Goal: Task Accomplishment & Management: Use online tool/utility

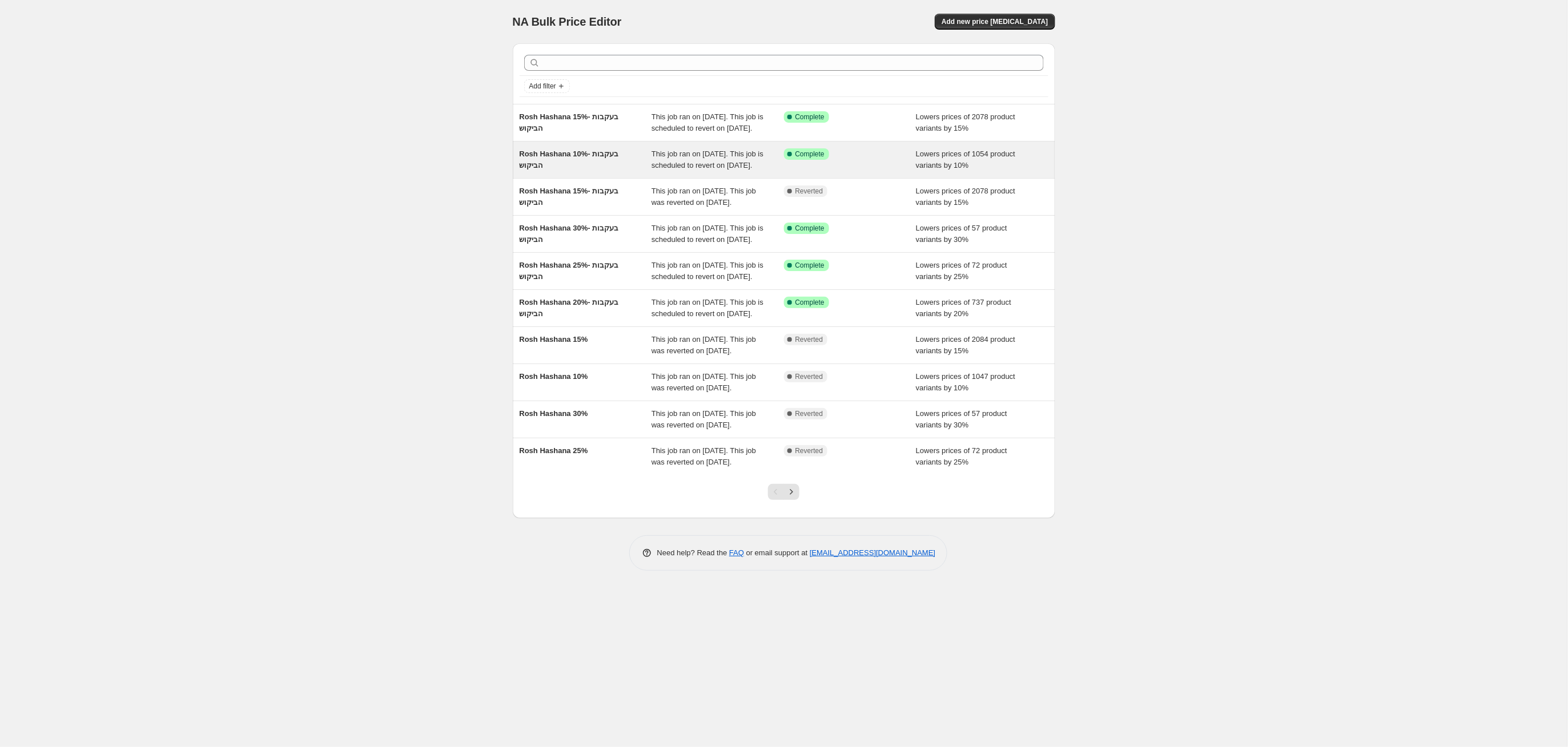
click at [624, 171] on div "Rosh Hashana 10%- בעקבות הביקוש" at bounding box center [586, 159] width 132 height 23
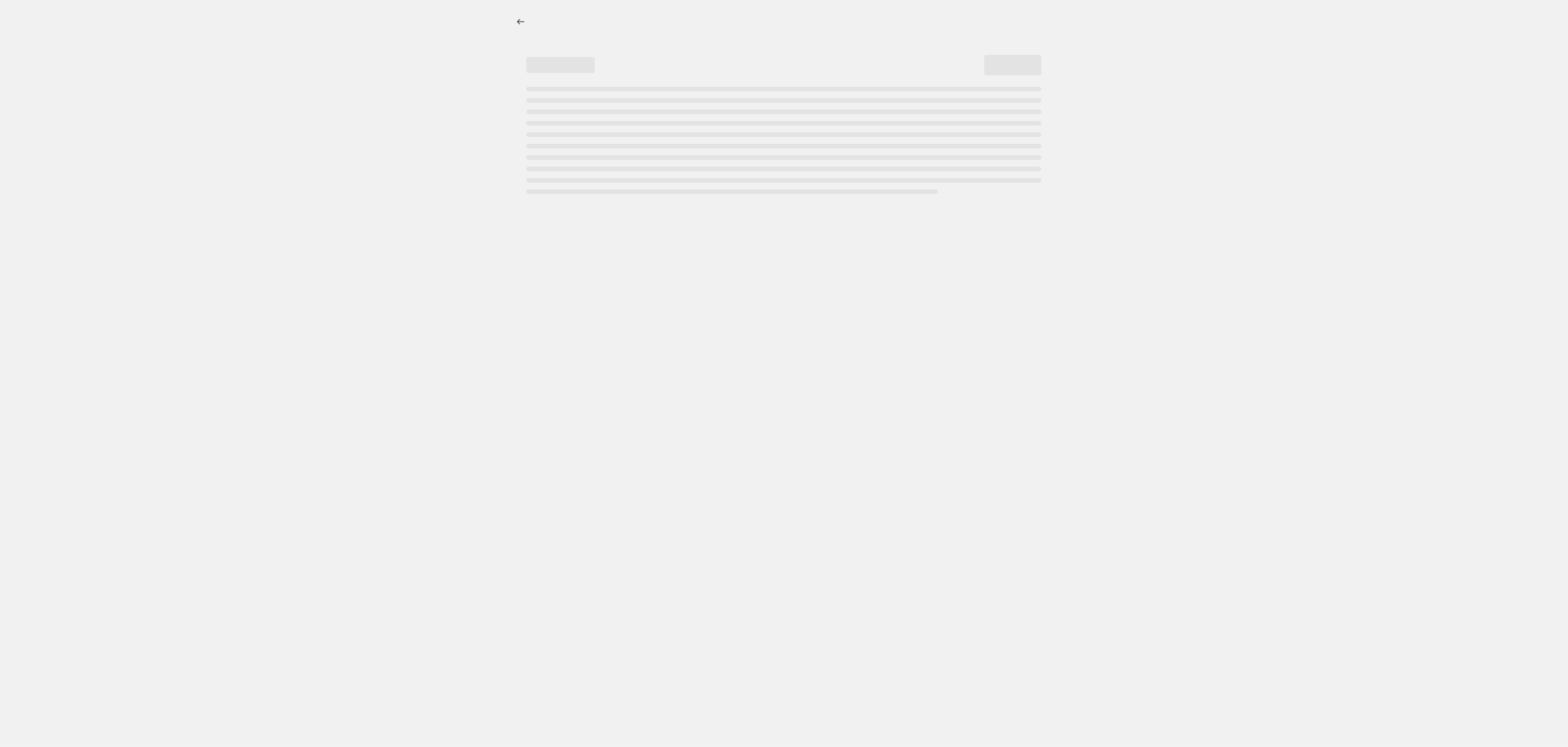
select select "percentage"
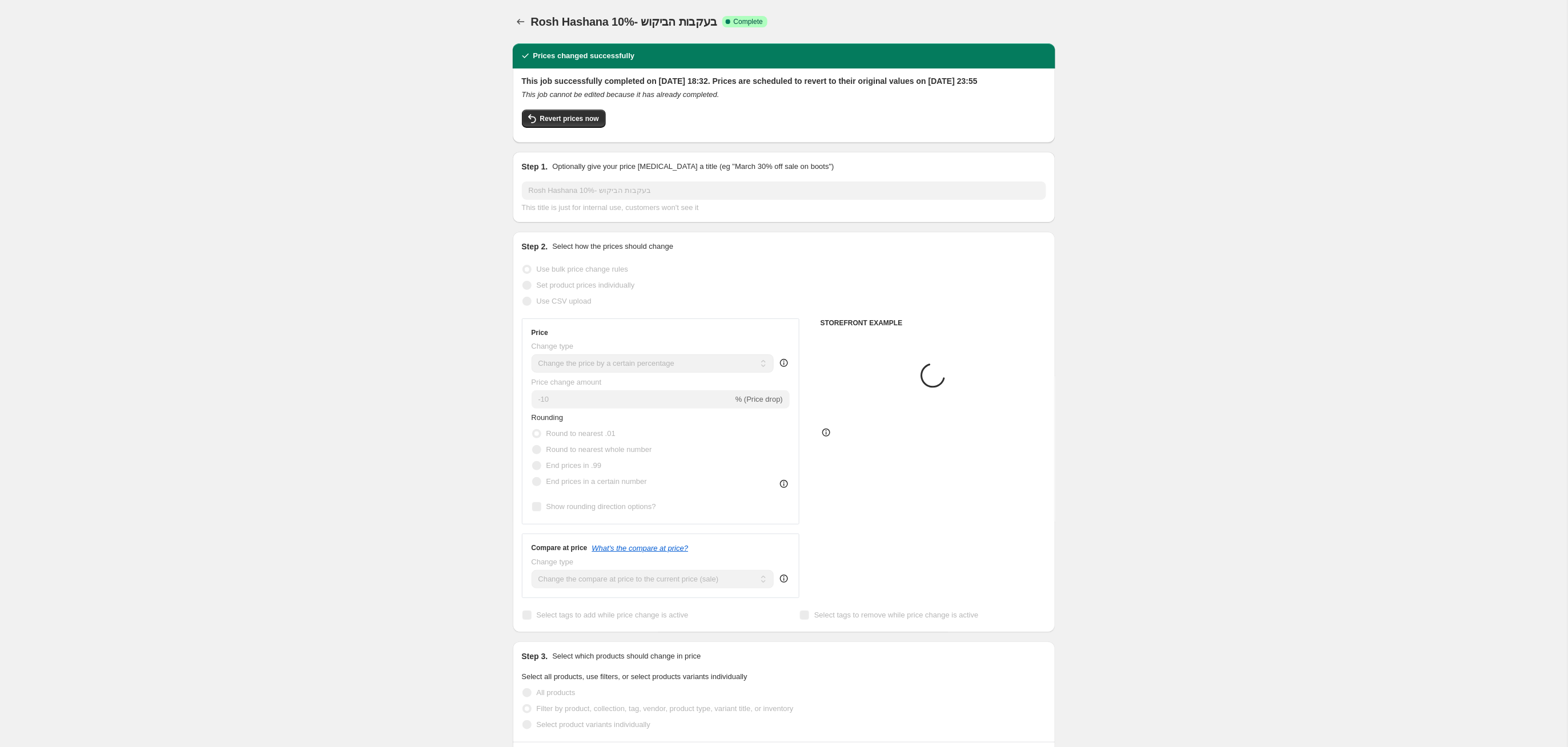
select select "tag"
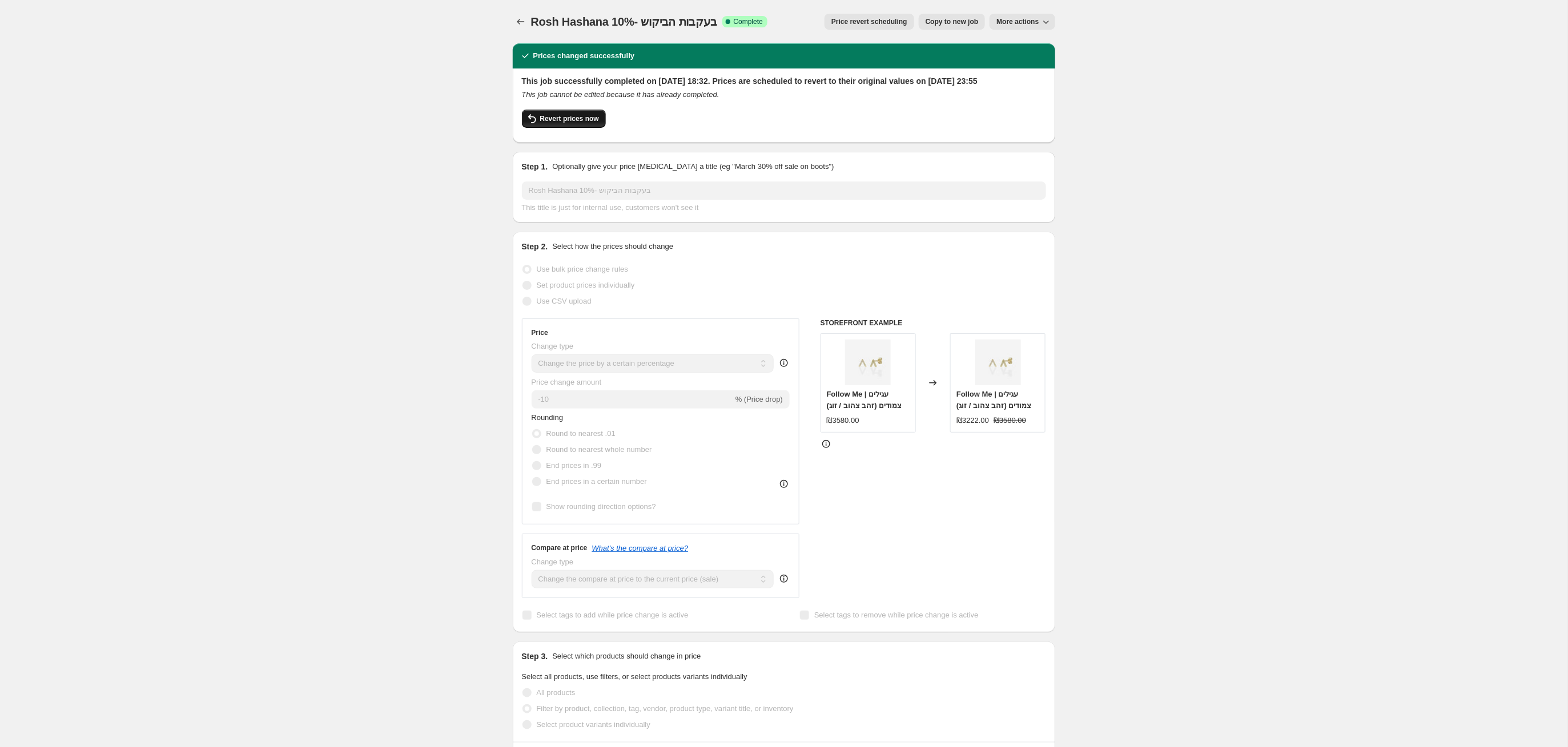
click at [591, 123] on span "Revert prices now" at bounding box center [569, 118] width 59 height 9
checkbox input "false"
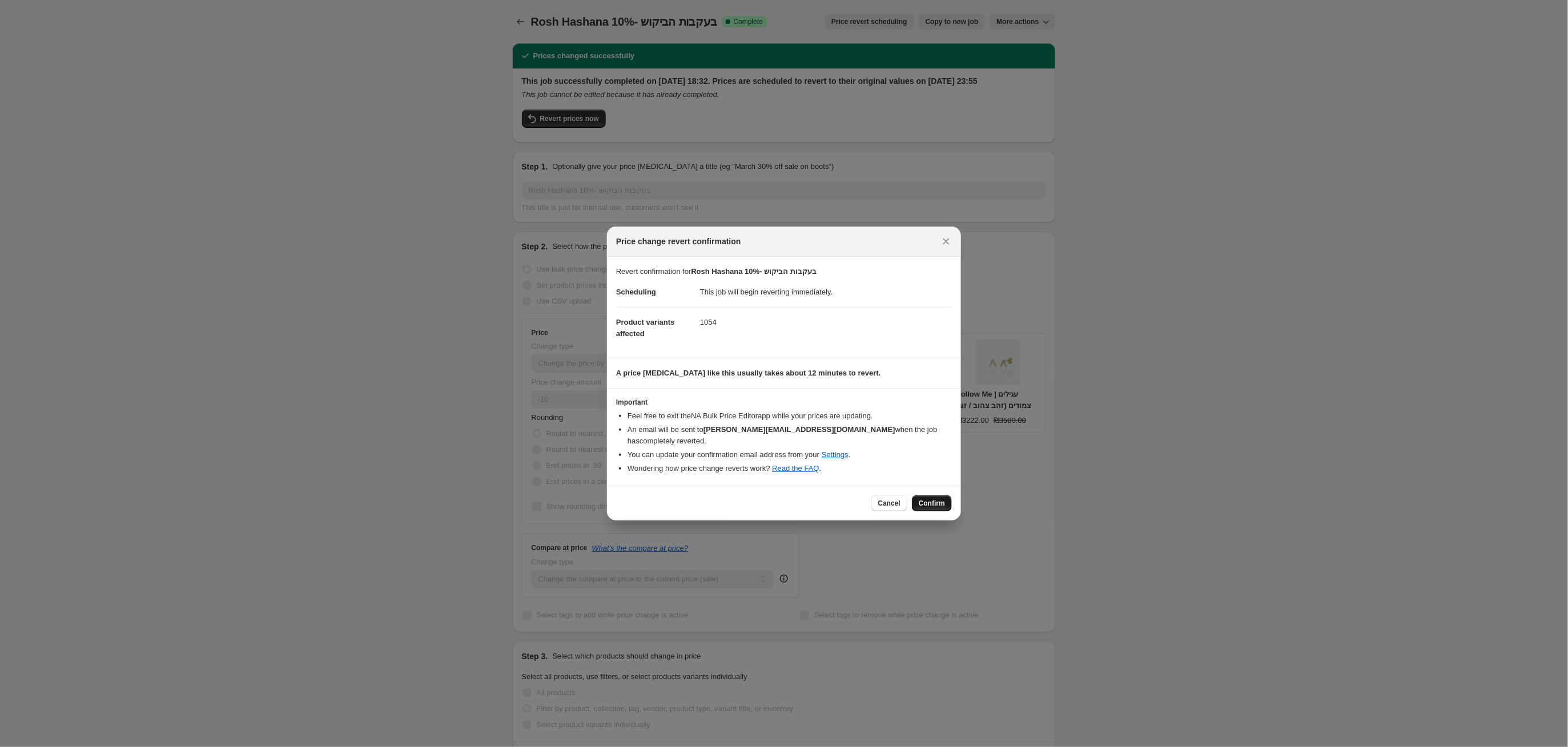
click at [931, 495] on button "Confirm" at bounding box center [931, 503] width 40 height 16
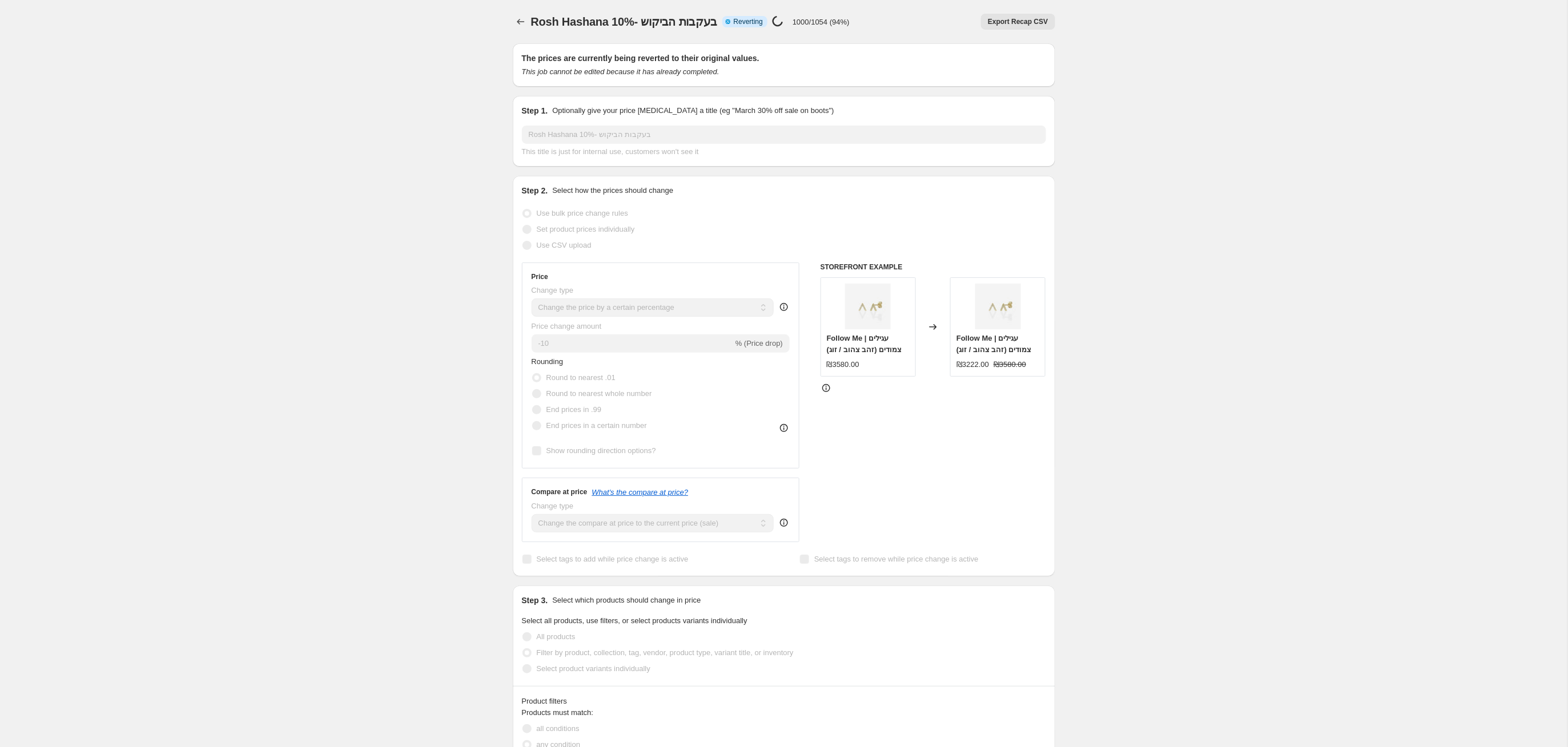
select select "percentage"
select select "tag"
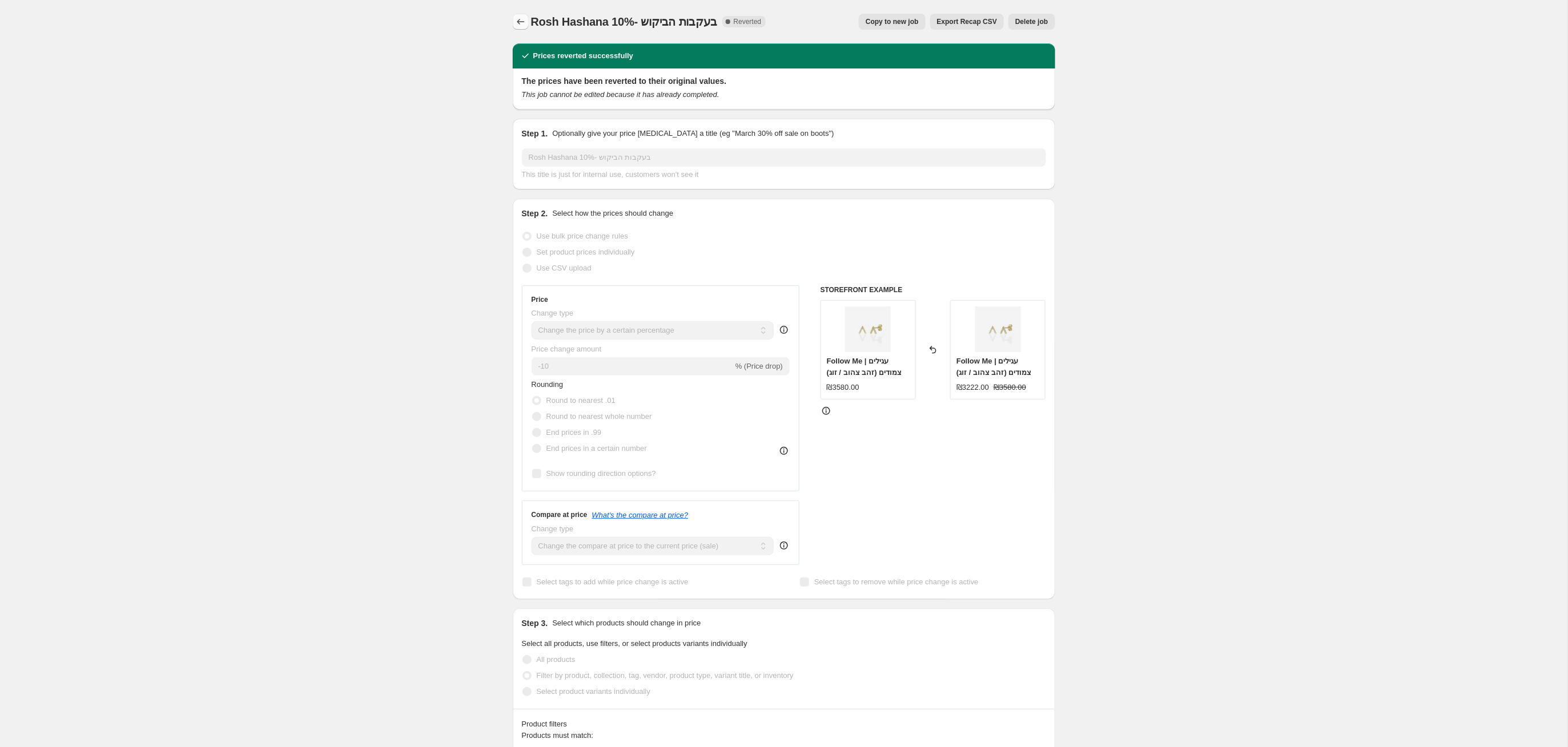
click at [525, 21] on icon "Price change jobs" at bounding box center [520, 22] width 11 height 11
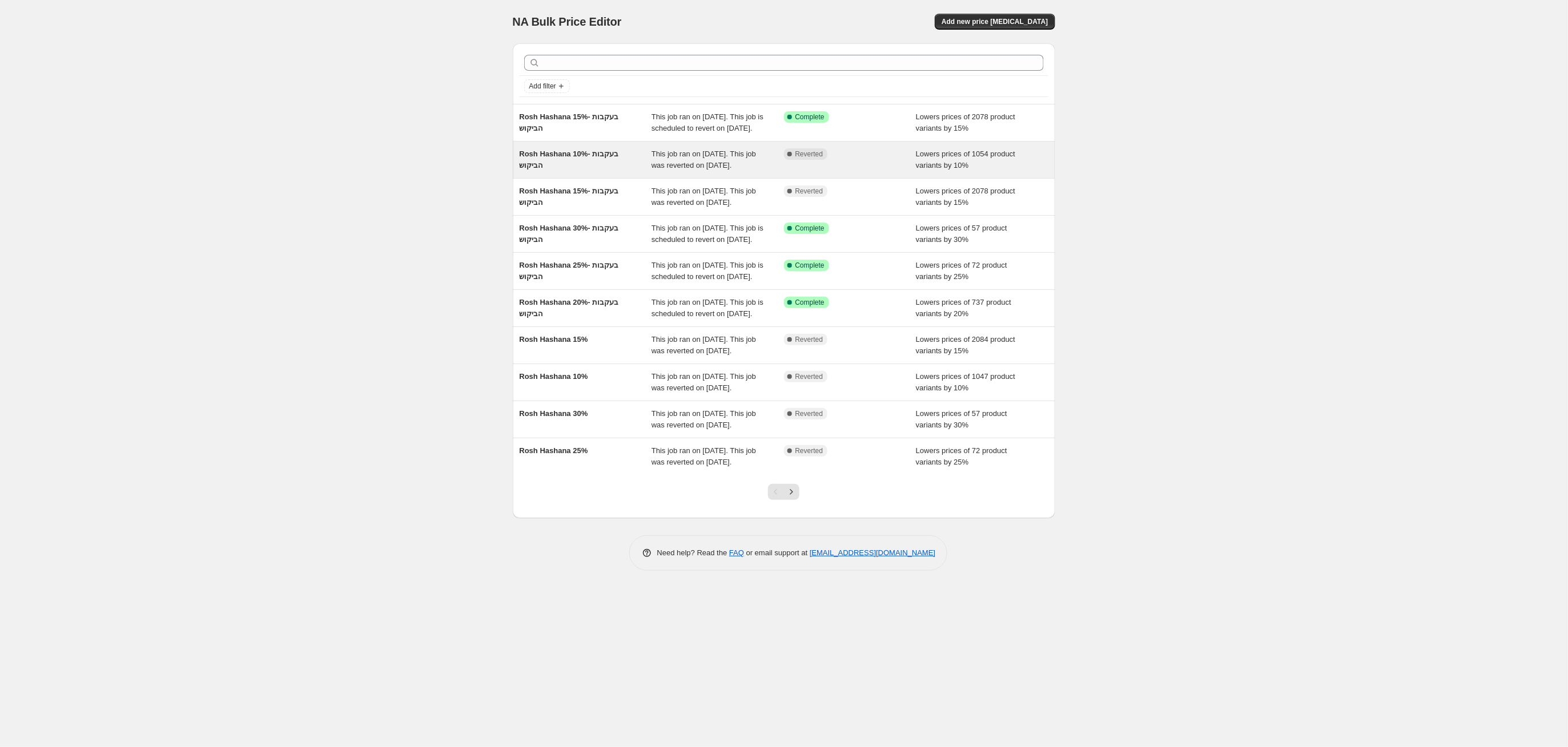
click at [588, 171] on div "Rosh Hashana 10%- בעקבות הביקוש" at bounding box center [586, 159] width 132 height 23
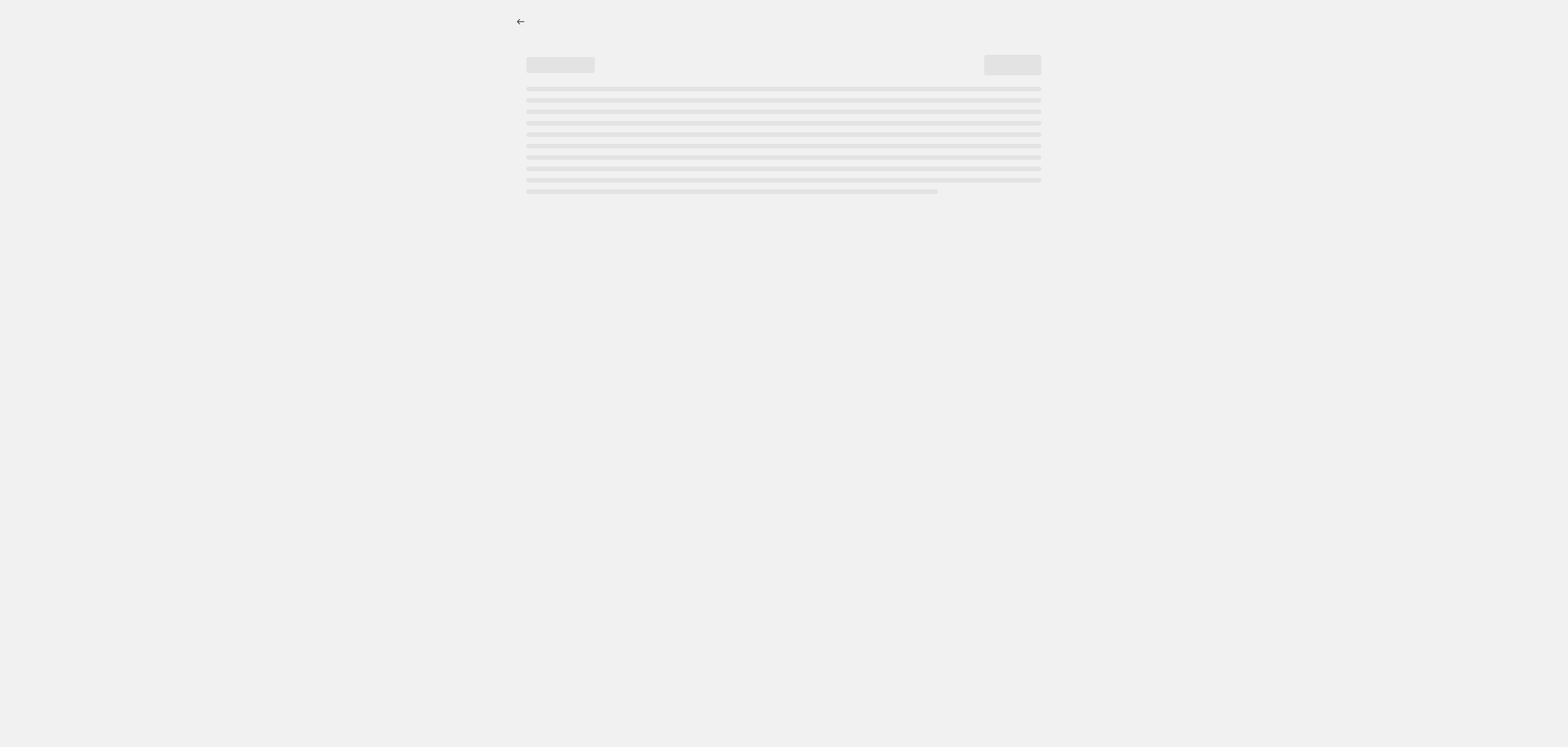
select select "percentage"
select select "tag"
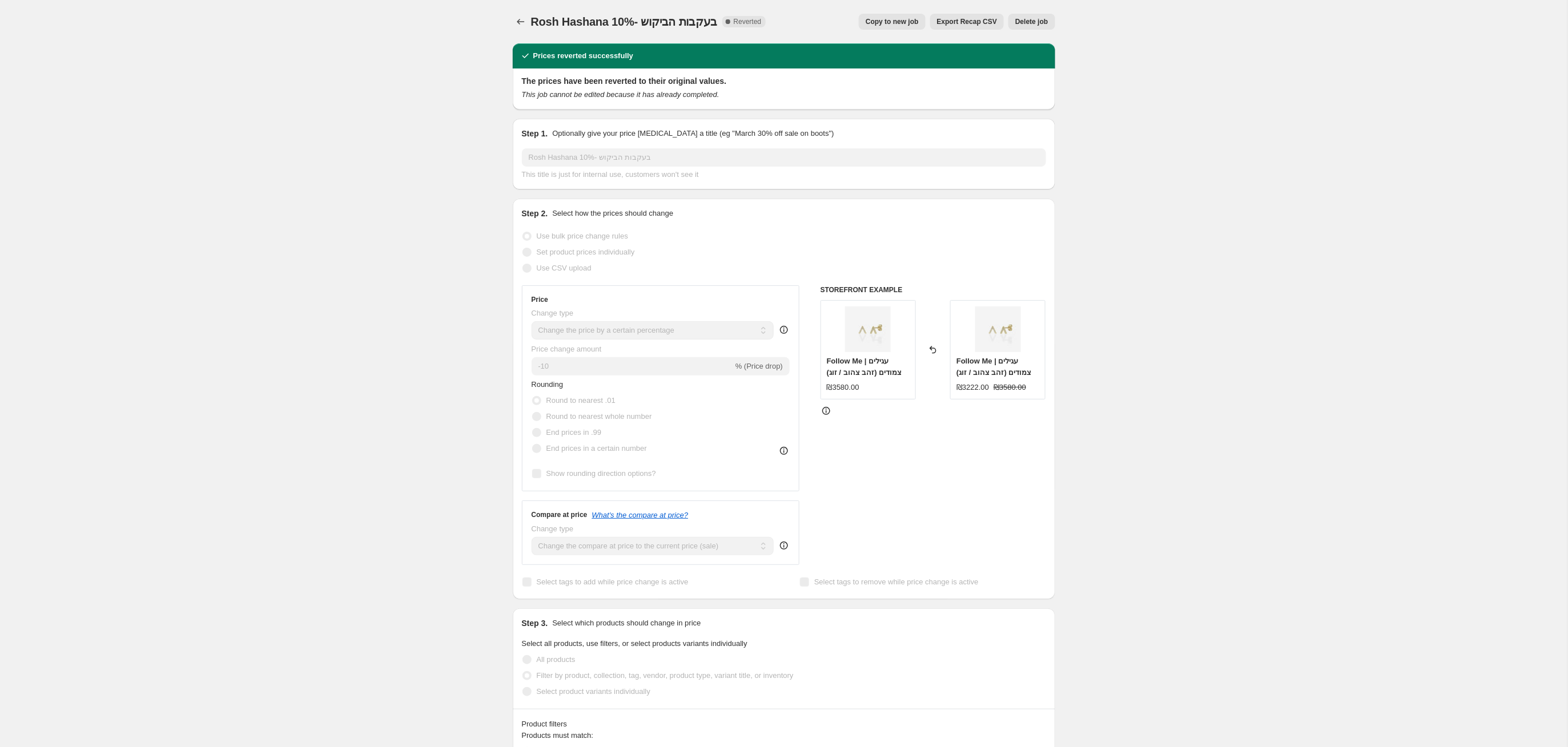
click at [869, 23] on span "Copy to new job" at bounding box center [892, 22] width 53 height 9
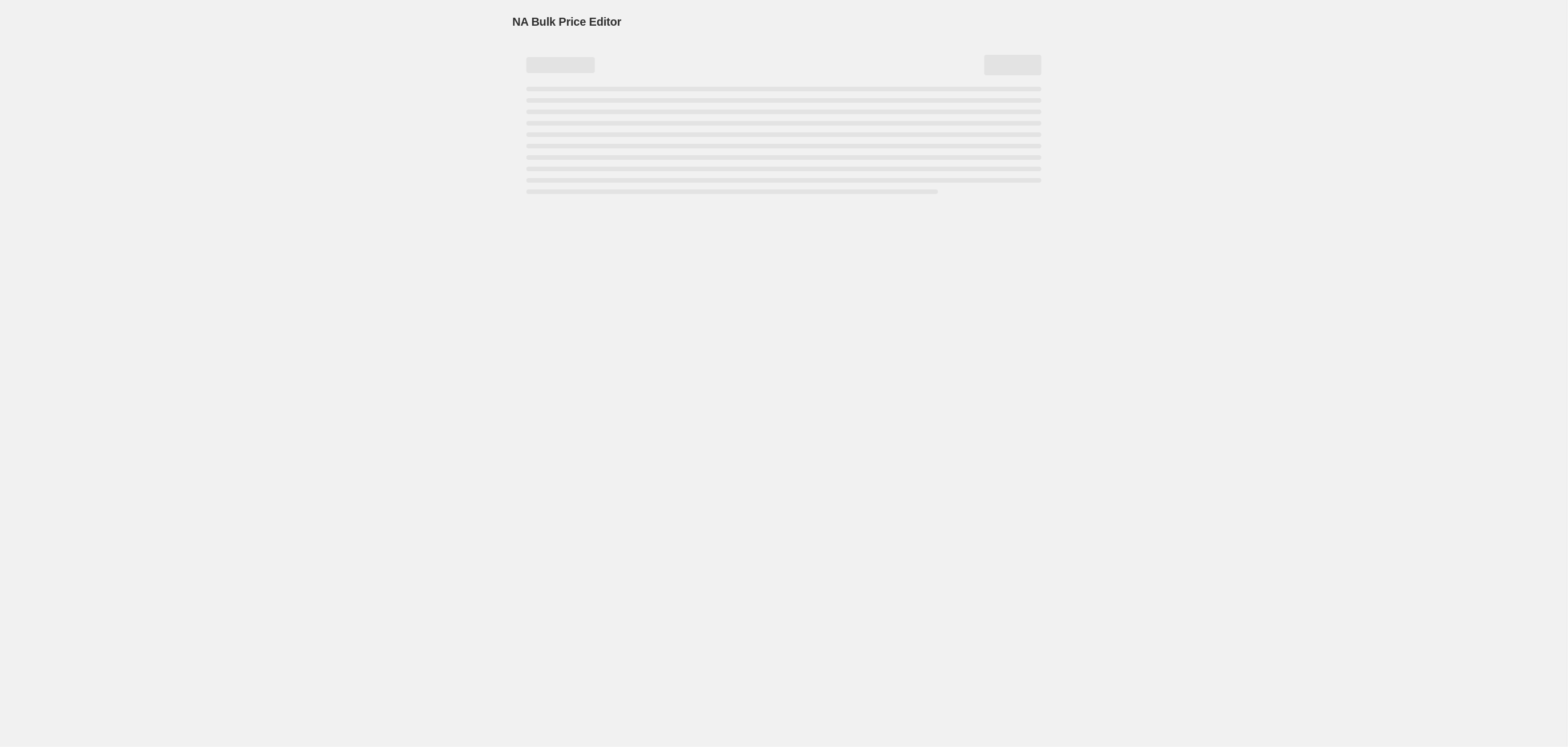
select select "percentage"
select select "tag"
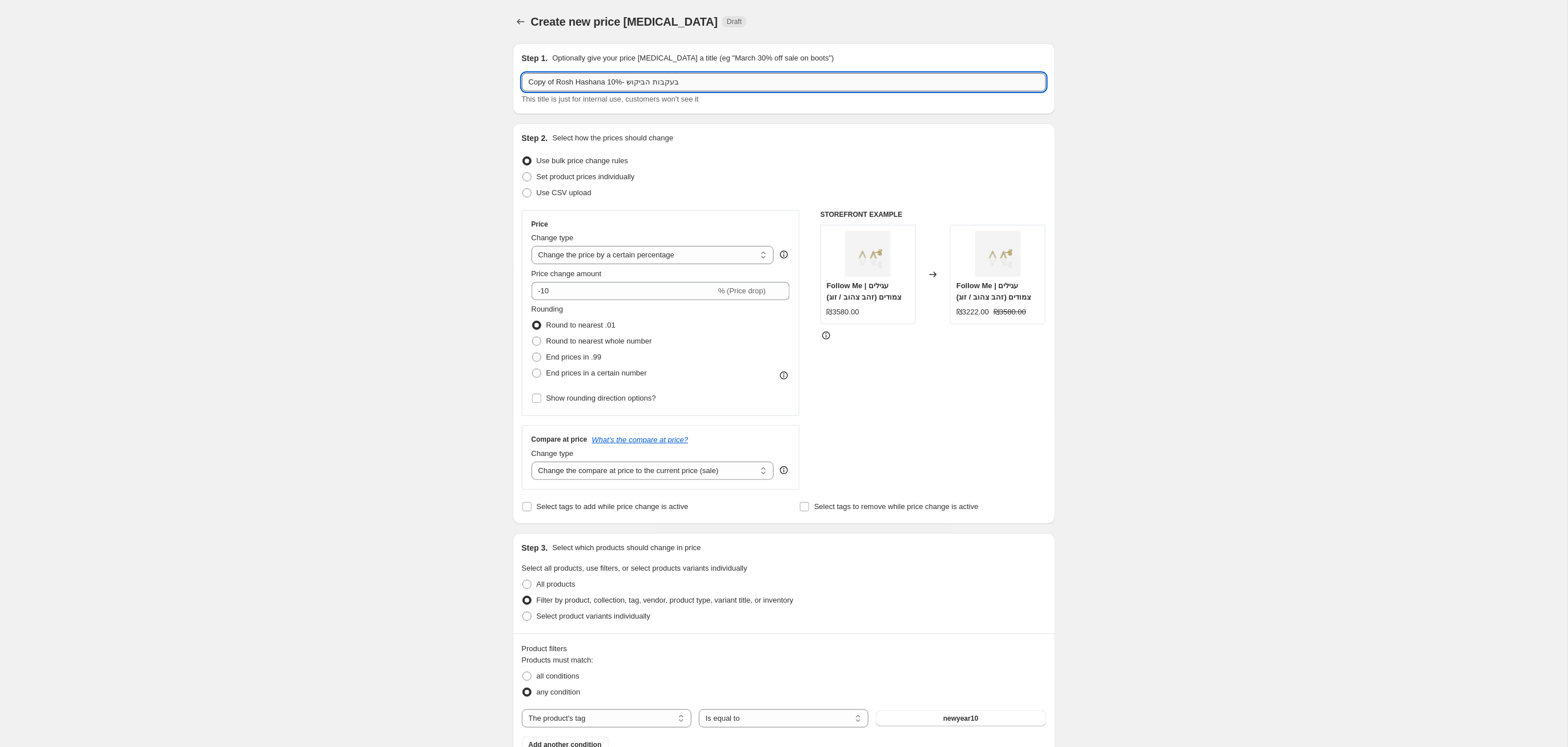
click at [552, 84] on input "Copy of Rosh Hashana 10%- בעקבות הביקוש" at bounding box center [784, 82] width 524 height 18
drag, startPoint x: 556, startPoint y: 82, endPoint x: 502, endPoint y: 82, distance: 54.0
click at [502, 82] on div "Create new price [MEDICAL_DATA]. This page is ready Create new price [MEDICAL_D…" at bounding box center [784, 634] width 570 height 1269
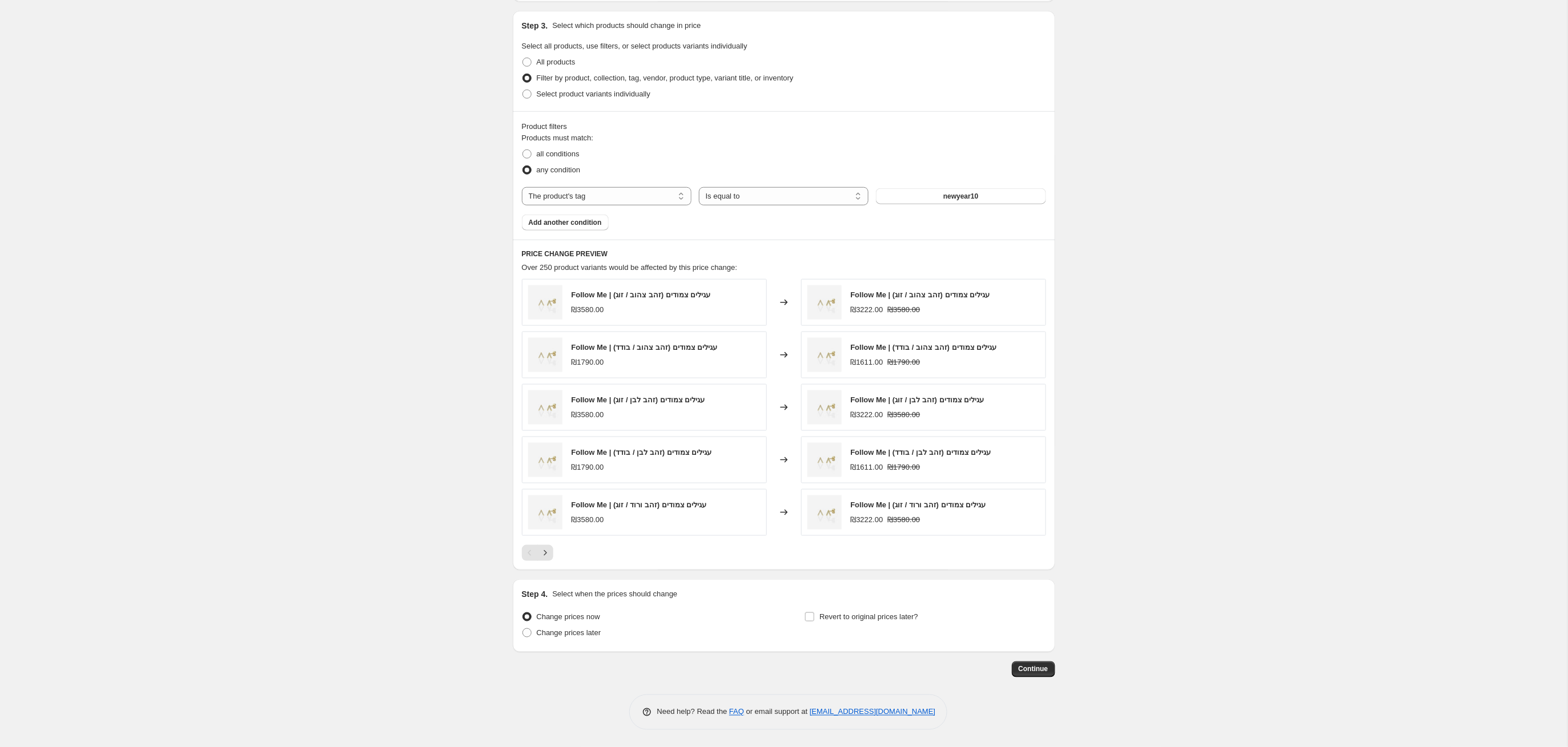
scroll to position [525, 0]
type input "Rosh Hashana 10%- בעקבות הביקוש"
click at [812, 617] on input "Revert to original prices later?" at bounding box center [809, 616] width 9 height 9
checkbox input "true"
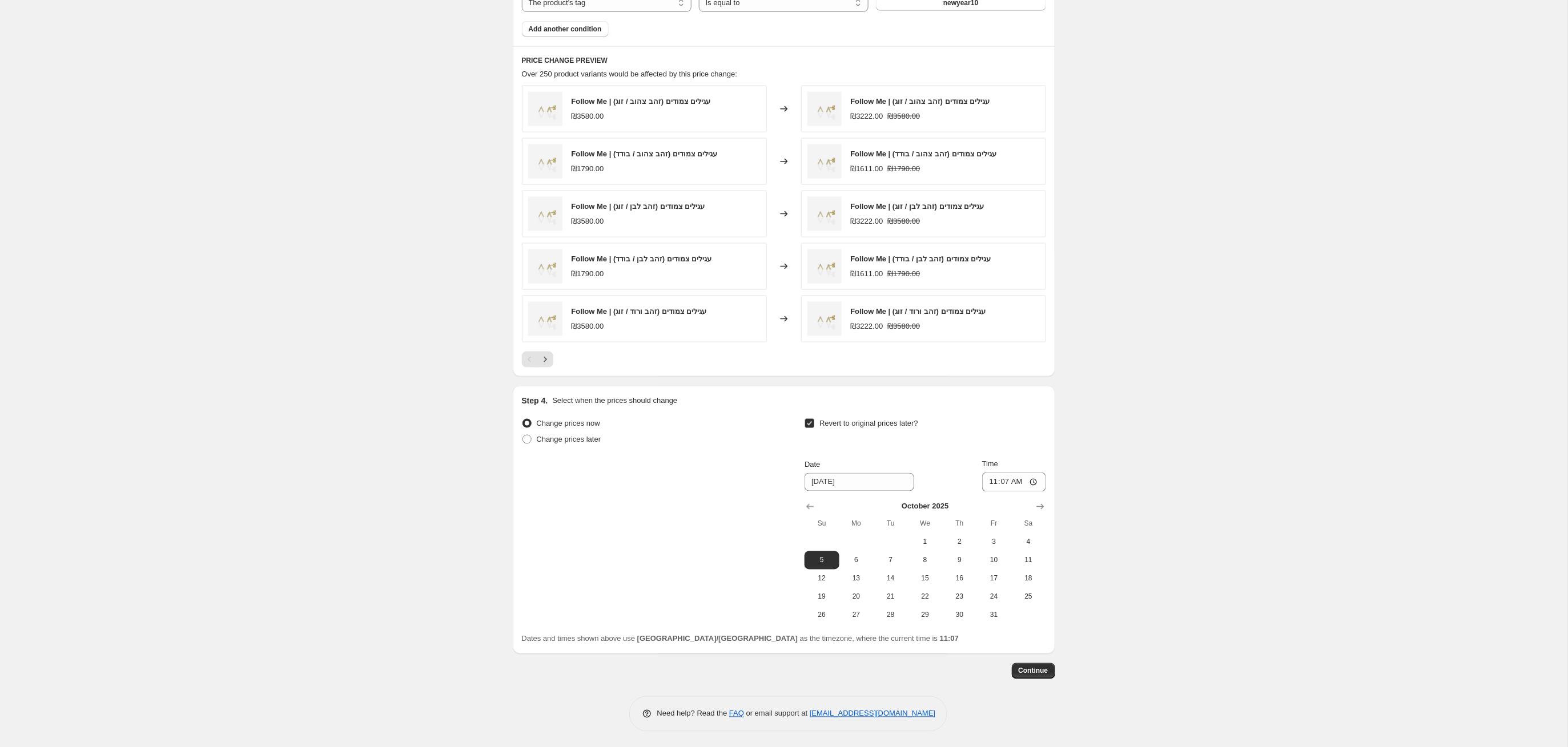
scroll to position [719, 0]
click at [814, 511] on icon "Show previous month, September 2025" at bounding box center [810, 505] width 11 height 11
click at [823, 612] on span "28" at bounding box center [821, 613] width 25 height 9
type input "[DATE]"
click at [1014, 484] on input "11:07" at bounding box center [1014, 480] width 64 height 19
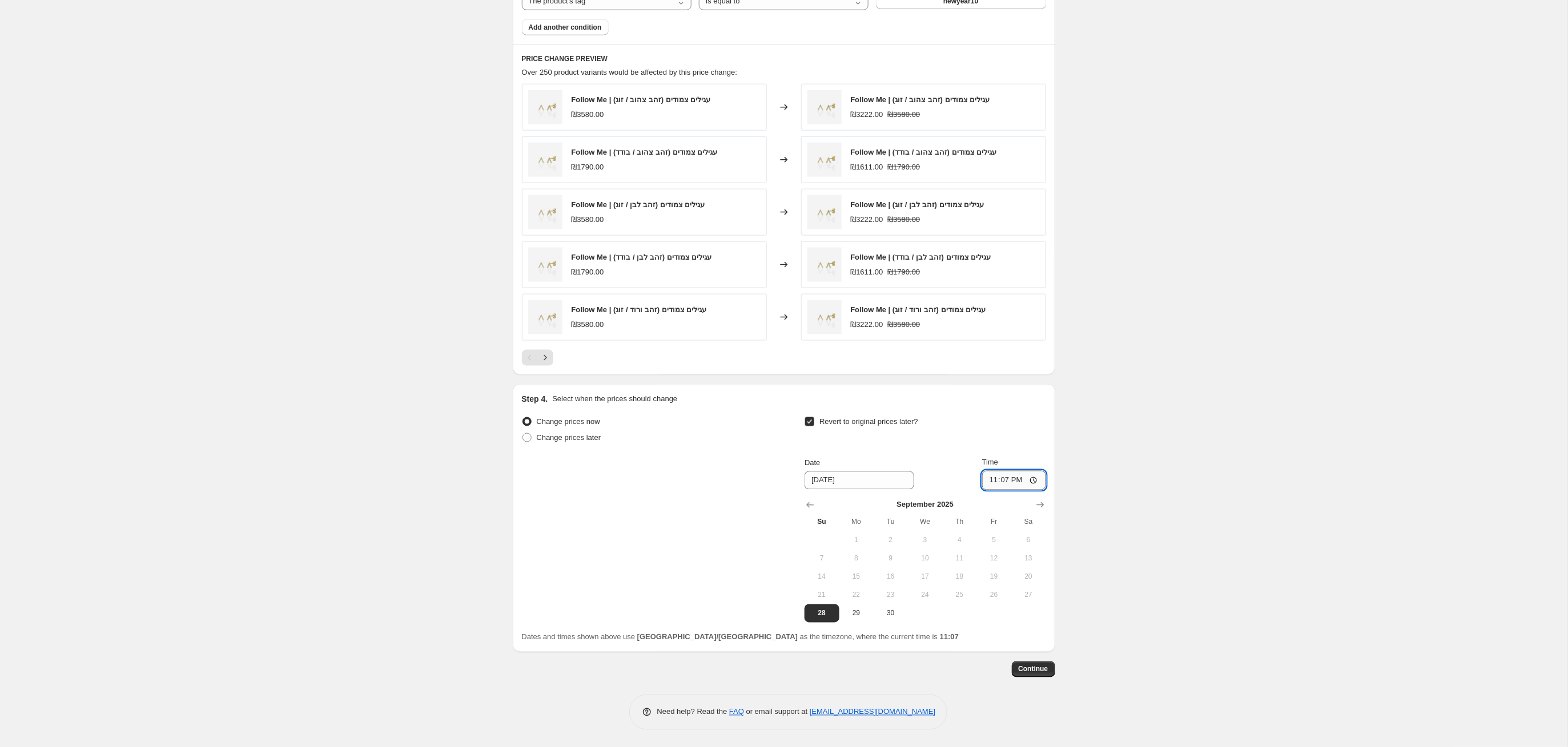
click at [1032, 482] on input "23:07" at bounding box center [1014, 480] width 64 height 19
type input "23:55"
click at [1043, 670] on span "Continue" at bounding box center [1033, 669] width 30 height 9
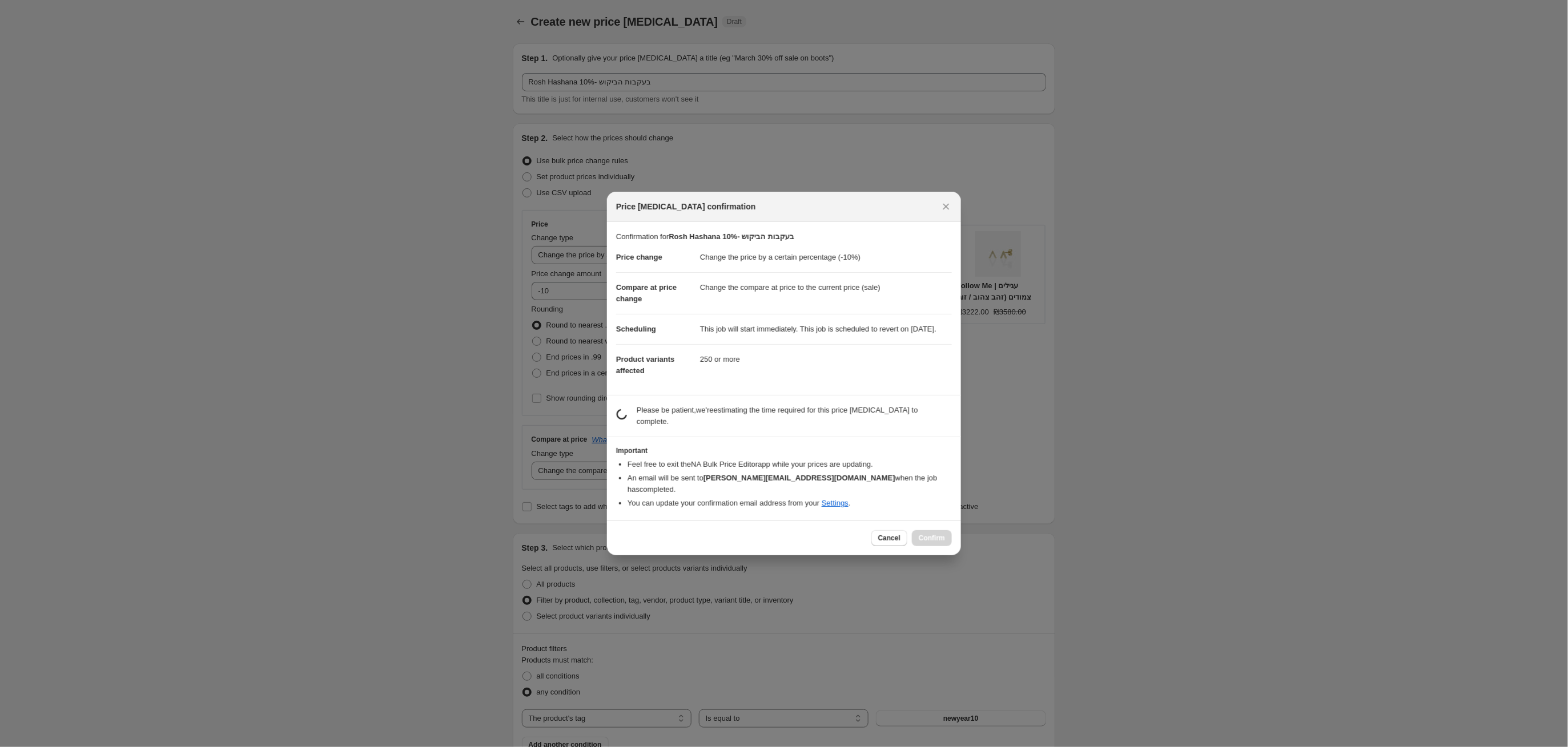
scroll to position [721, 0]
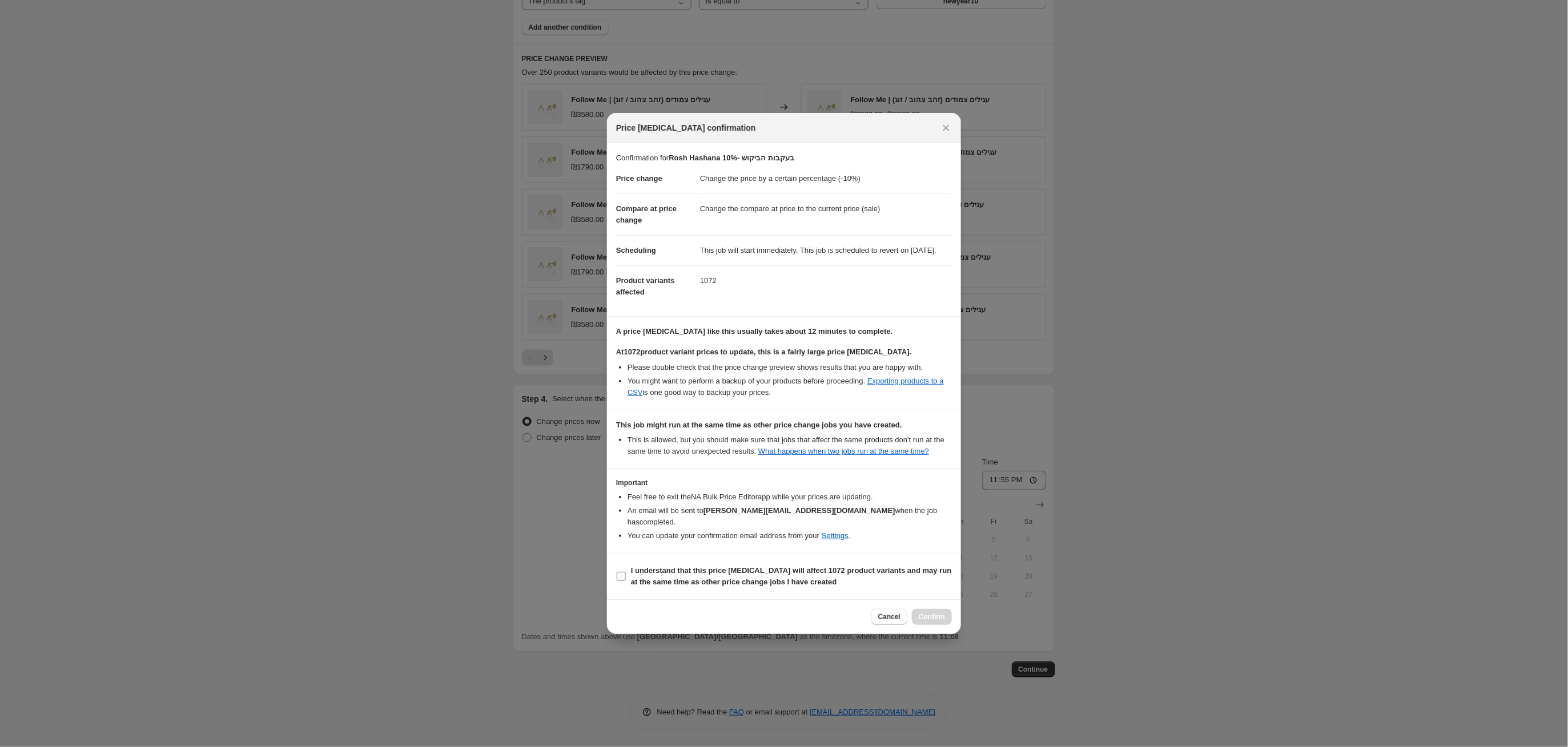
click at [619, 581] on input "I understand that this price [MEDICAL_DATA] will affect 1072 product variants a…" at bounding box center [621, 576] width 9 height 9
checkbox input "true"
click at [921, 622] on span "Confirm" at bounding box center [932, 616] width 26 height 9
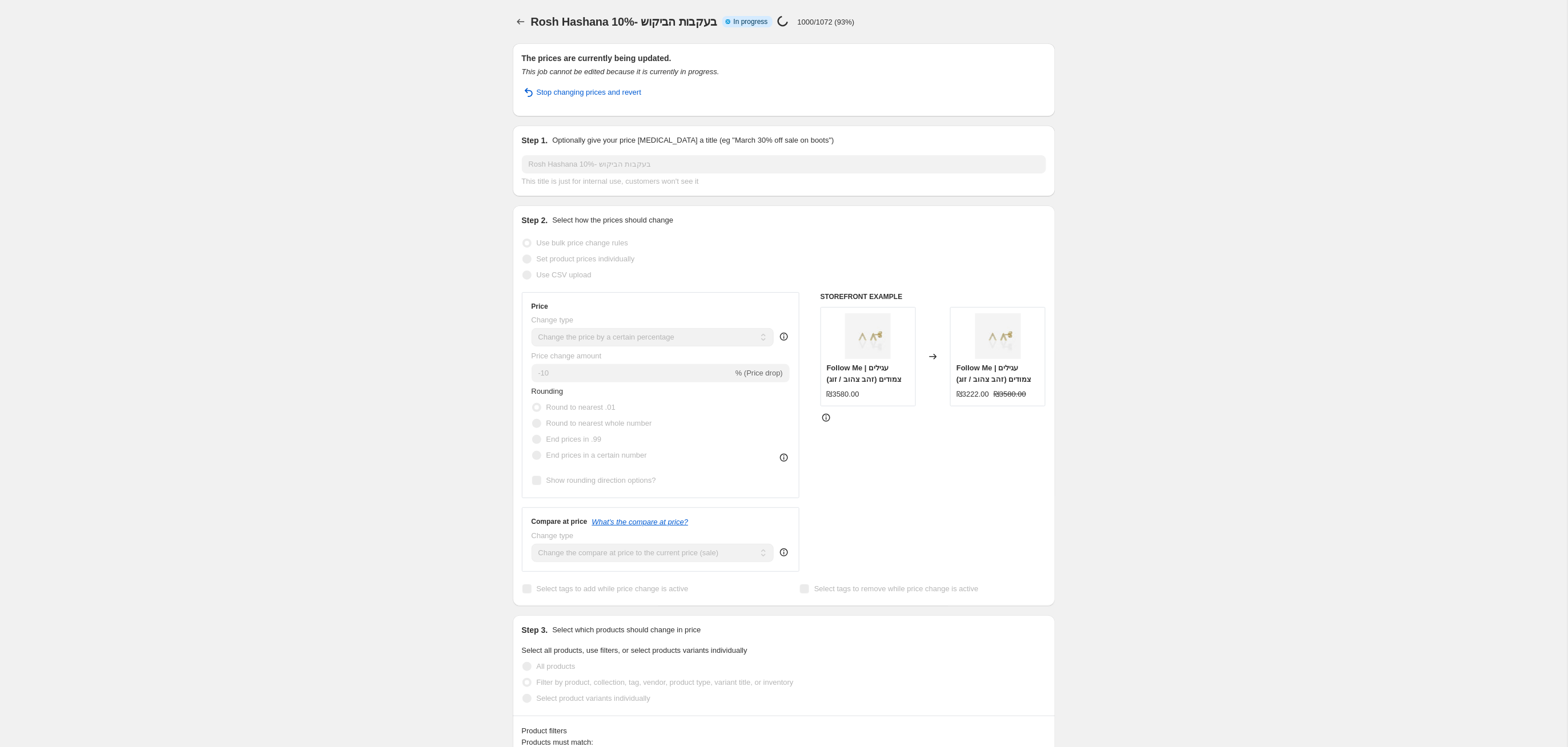
select select "percentage"
select select "tag"
